Goal: Navigation & Orientation: Find specific page/section

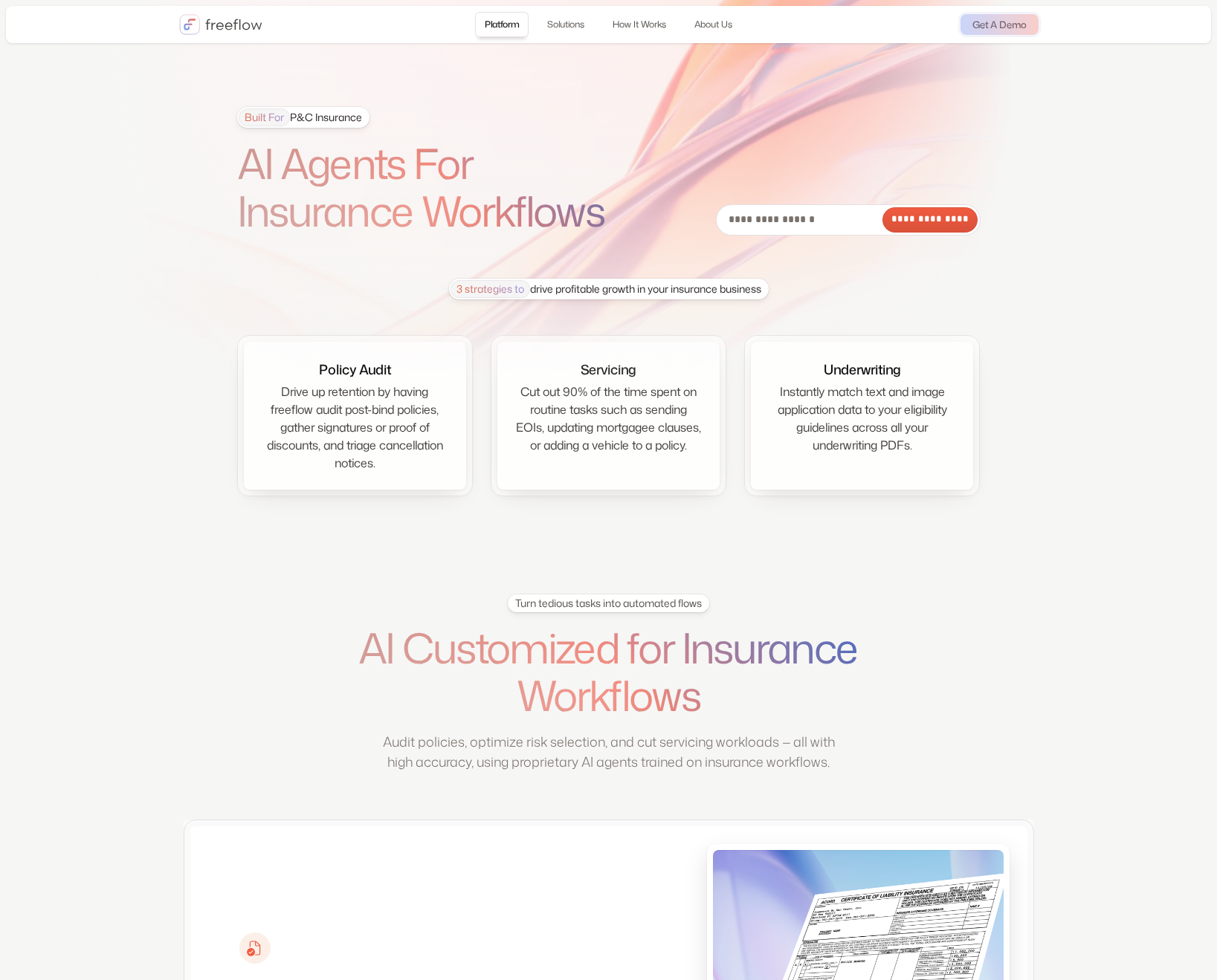
click at [229, 10] on div "Platform Solutions How It Works About Us Login Get A Demo" at bounding box center [608, 25] width 1205 height 37
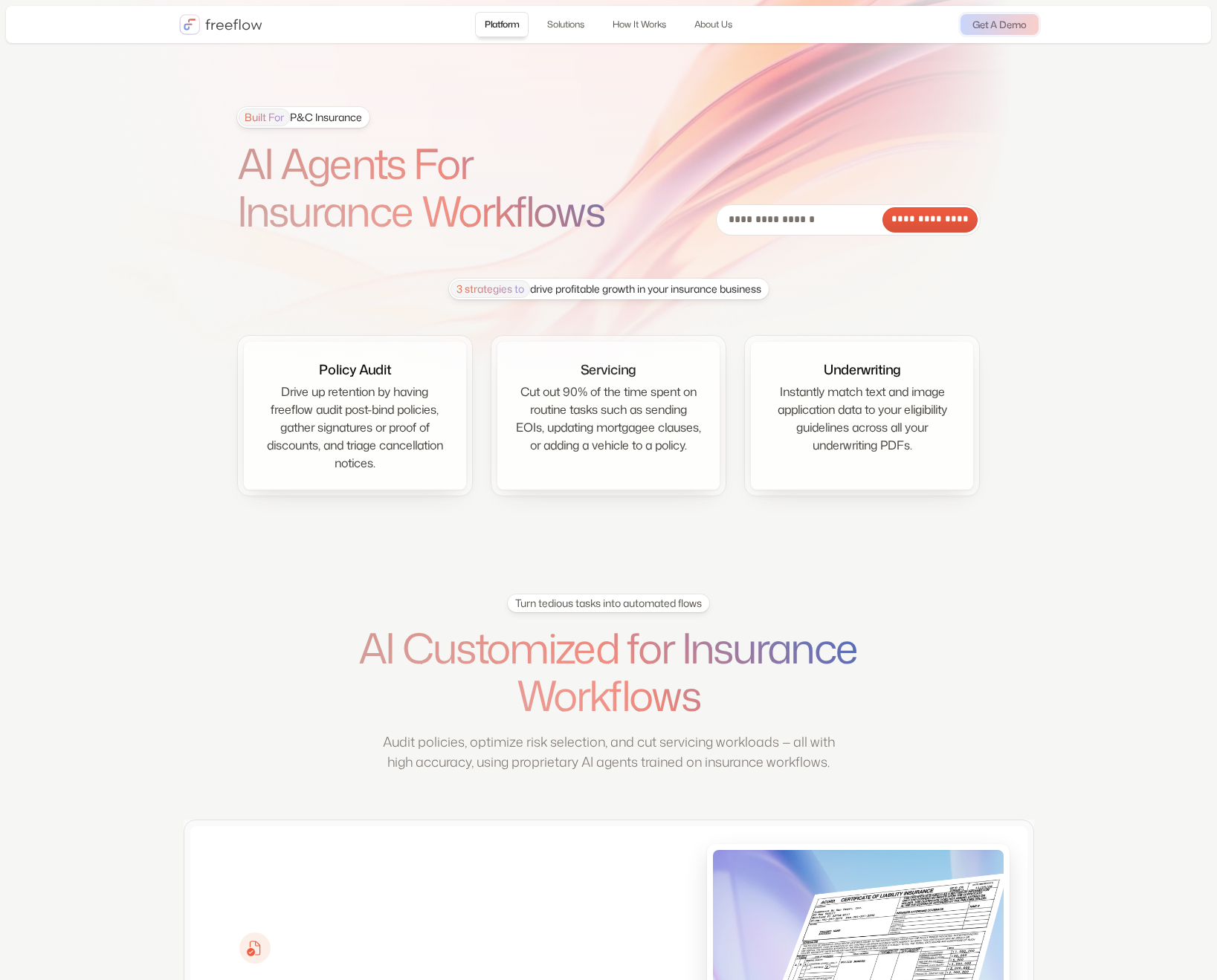
click at [228, 16] on img "home" at bounding box center [220, 25] width 83 height 21
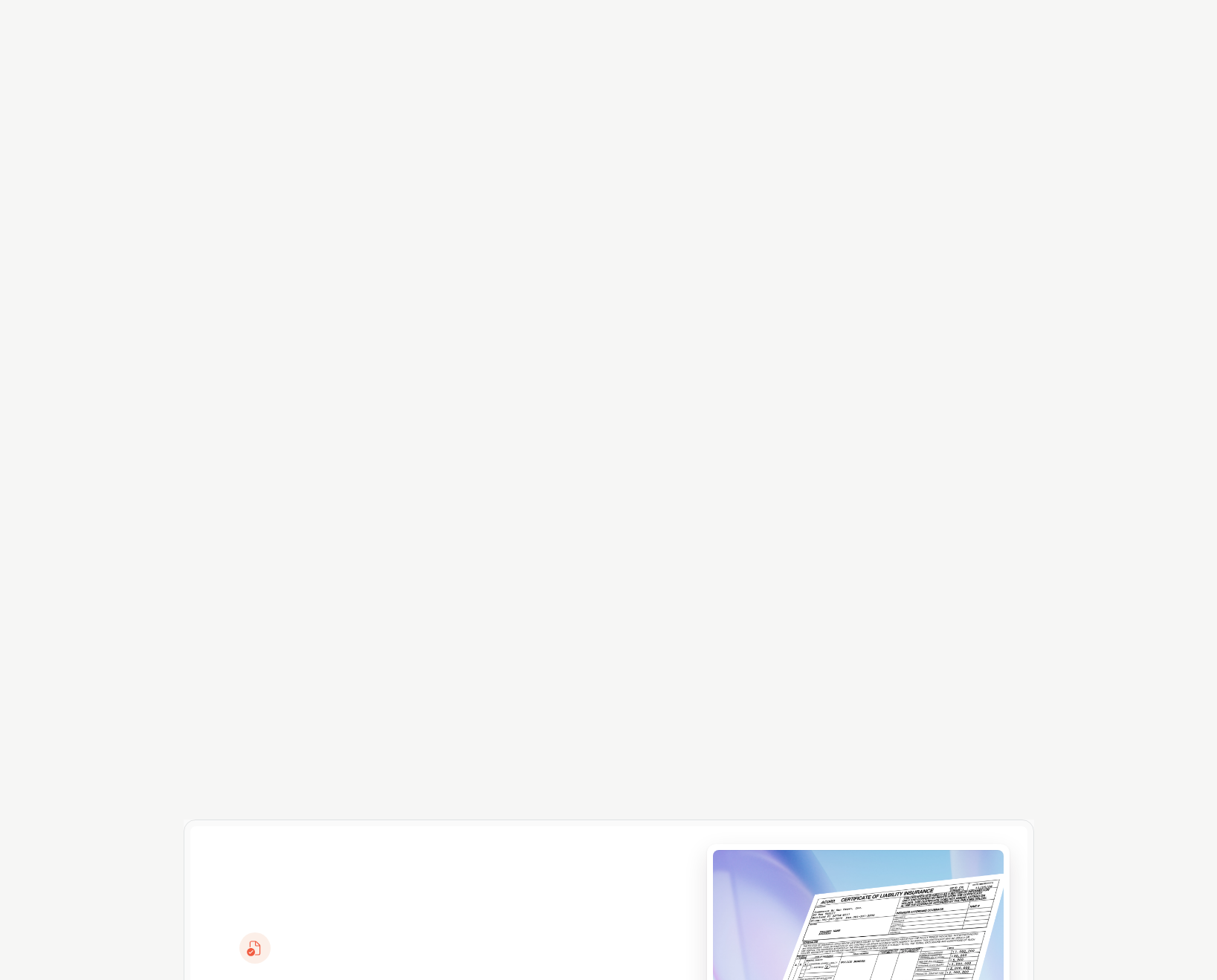
click at [228, 24] on img "home" at bounding box center [220, 25] width 83 height 21
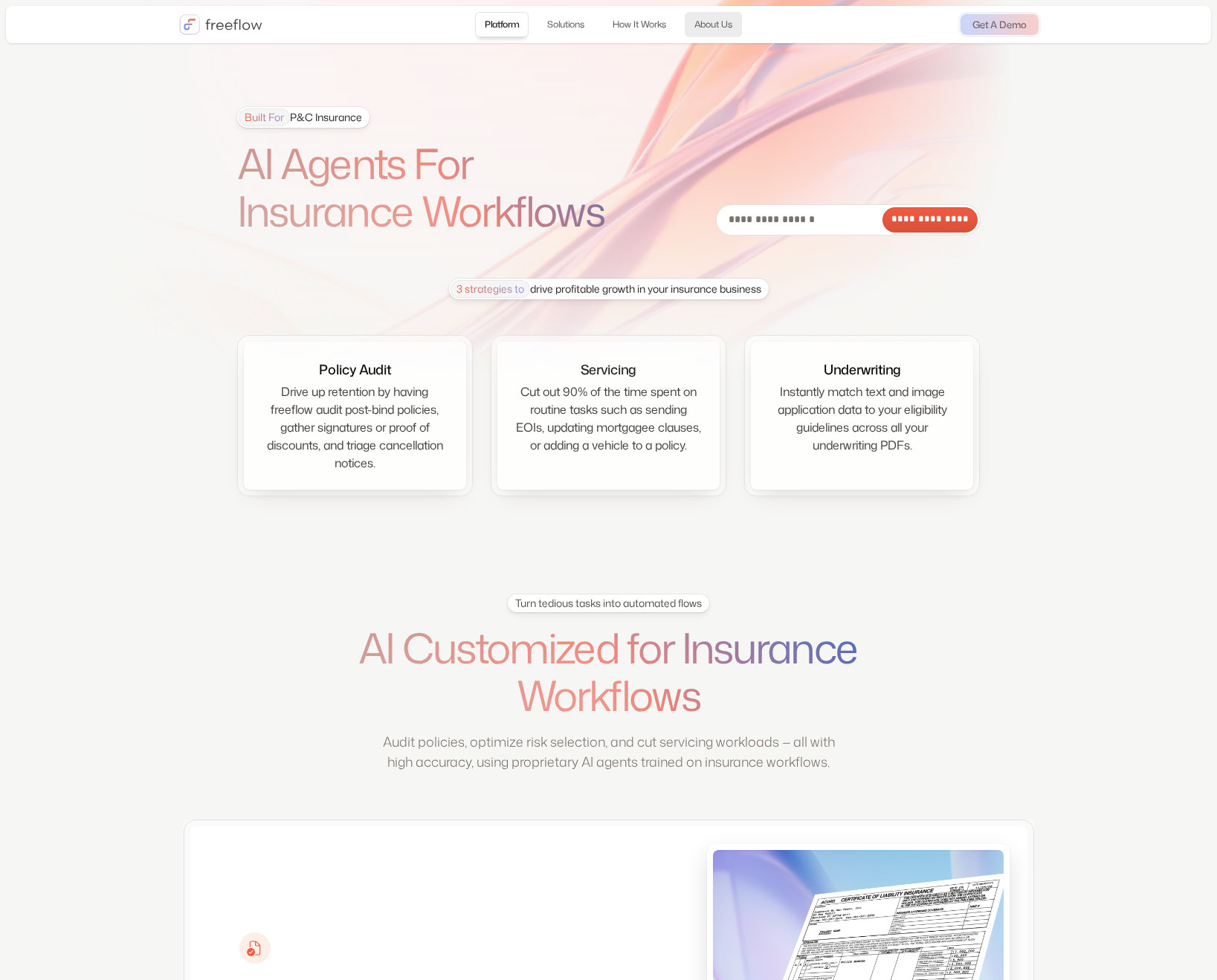
click at [732, 25] on link "About Us" at bounding box center [713, 25] width 57 height 25
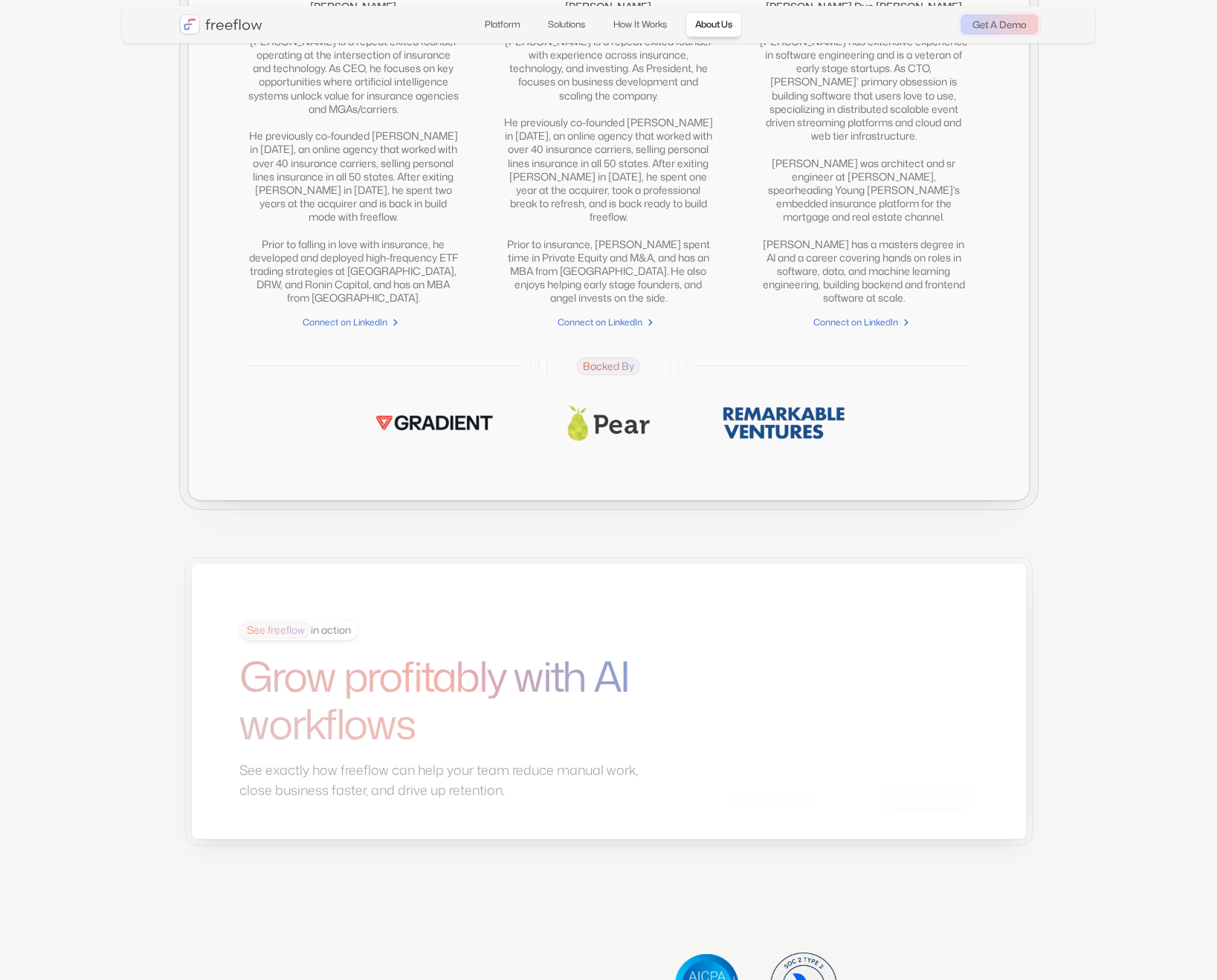
scroll to position [3647, 0]
